Goal: Task Accomplishment & Management: Manage account settings

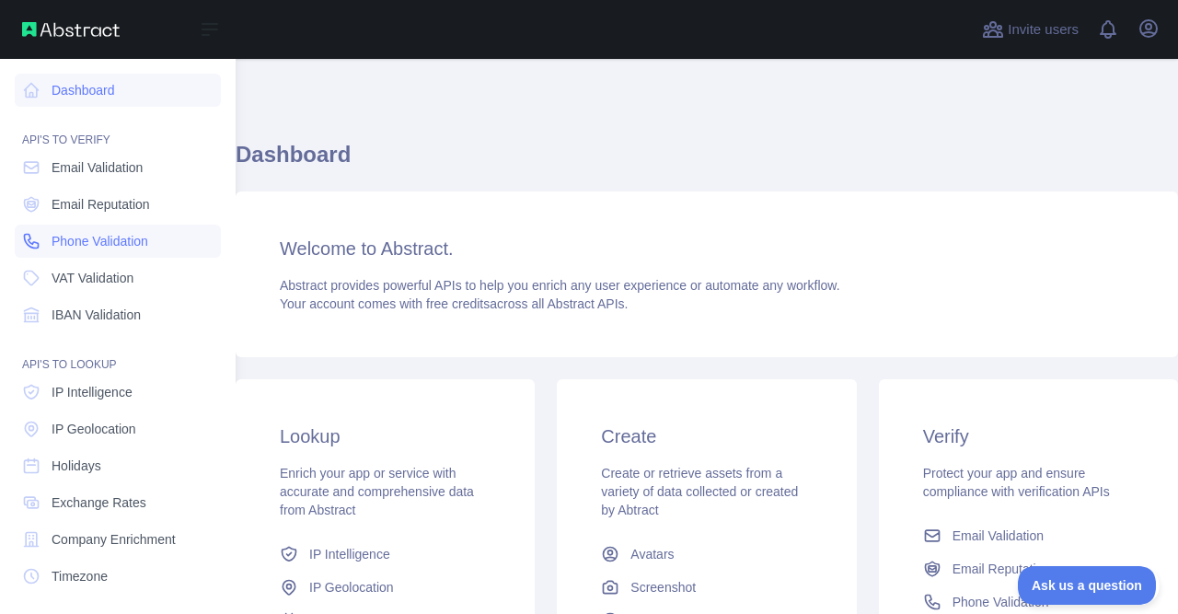
click at [154, 251] on link "Phone Validation" at bounding box center [118, 241] width 206 height 33
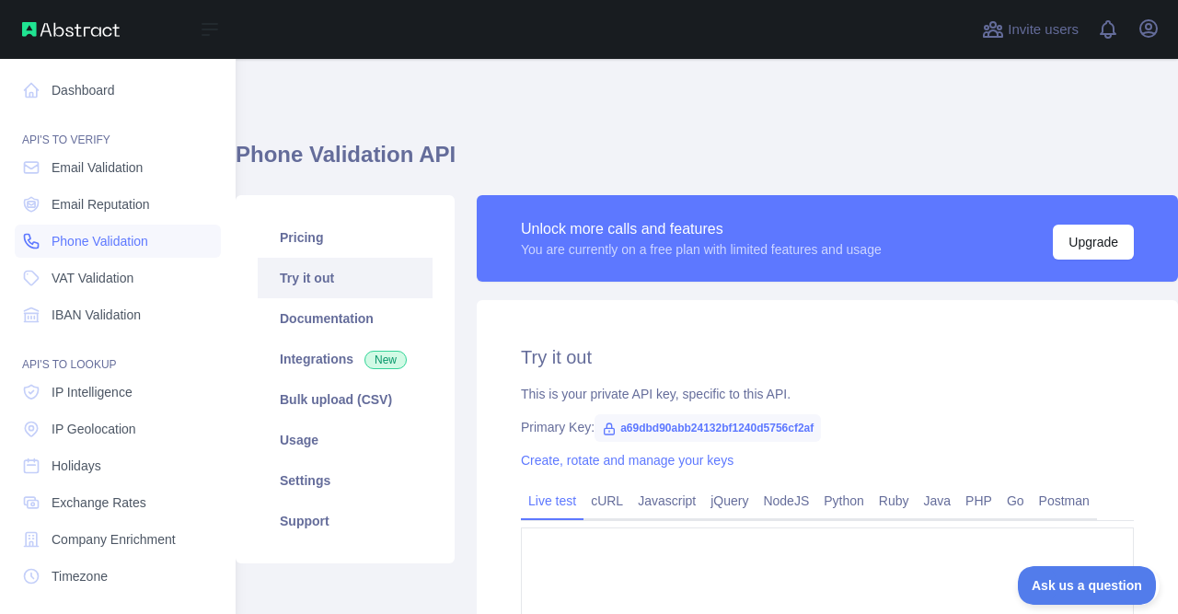
type textarea "**********"
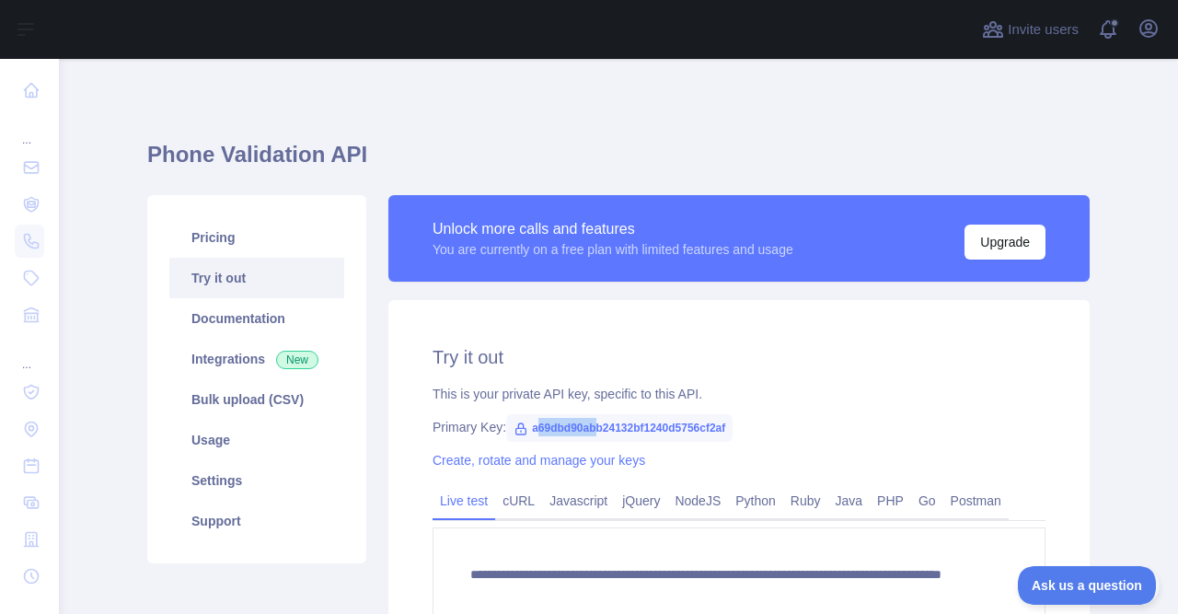
drag, startPoint x: 533, startPoint y: 430, endPoint x: 599, endPoint y: 436, distance: 66.6
click at [599, 436] on span "a69dbd90abb24132bf1240d5756cf2af" at bounding box center [619, 428] width 226 height 28
click at [726, 432] on span "a69dbd90abb24132bf1240d5756cf2af" at bounding box center [619, 428] width 226 height 28
drag, startPoint x: 726, startPoint y: 432, endPoint x: 658, endPoint y: 435, distance: 68.2
click at [658, 435] on span "a69dbd90abb24132bf1240d5756cf2af" at bounding box center [619, 428] width 226 height 28
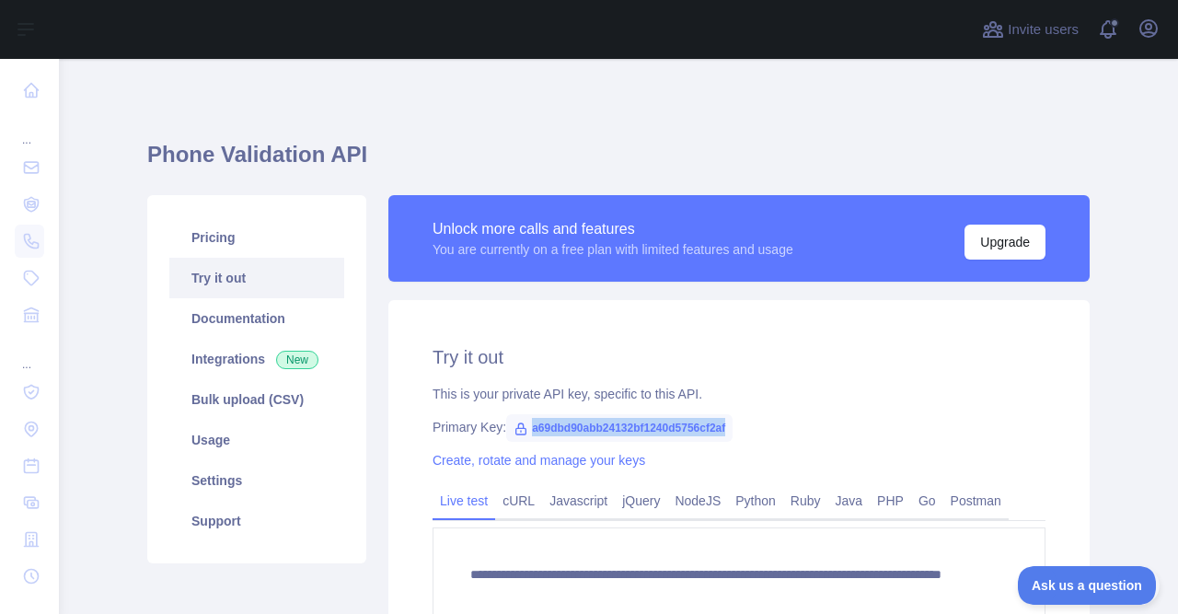
copy span "a69dbd90abb24132bf1240d5756cf2af"
click at [1146, 34] on icon "button" at bounding box center [1148, 28] width 22 height 22
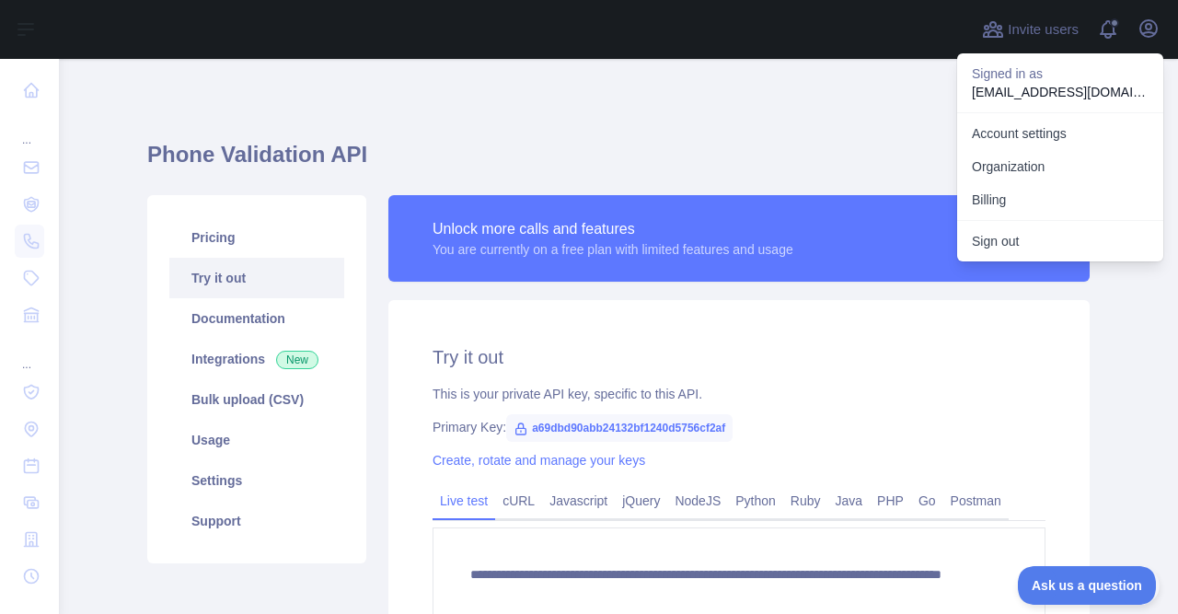
click at [1014, 89] on p "[EMAIL_ADDRESS][DOMAIN_NAME]" at bounding box center [1060, 92] width 177 height 18
click at [1039, 236] on button "Sign out" at bounding box center [1060, 241] width 206 height 33
